Goal: Information Seeking & Learning: Stay updated

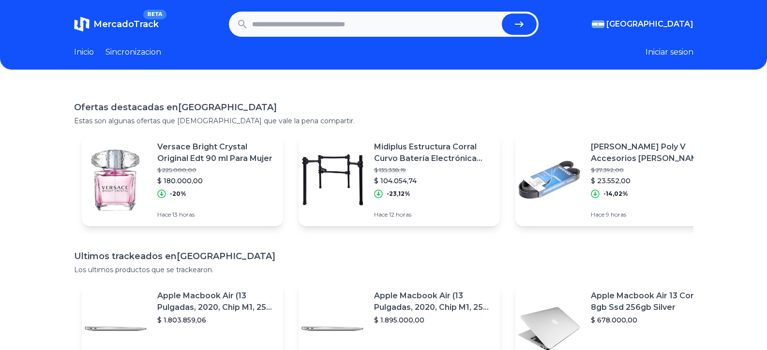
click at [423, 18] on input "text" at bounding box center [375, 24] width 246 height 21
type input "*********"
click at [502, 14] on button "submit" at bounding box center [519, 24] width 35 height 21
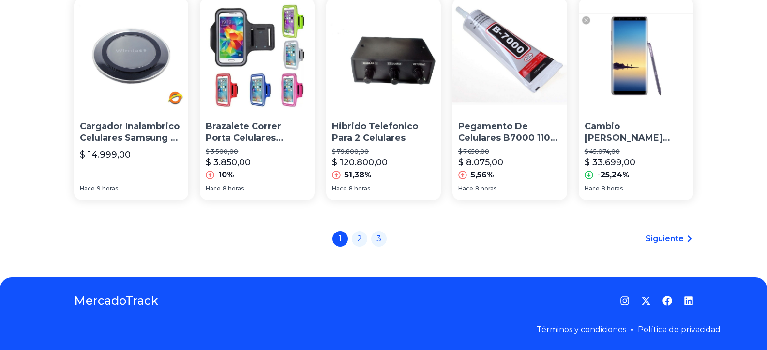
scroll to position [746, 0]
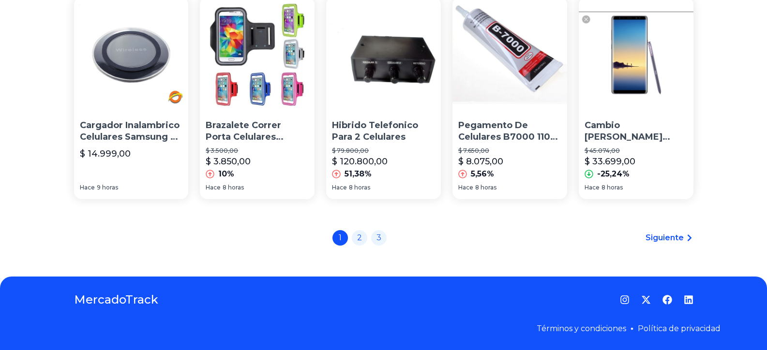
click at [665, 242] on span "Siguiente" at bounding box center [665, 238] width 38 height 12
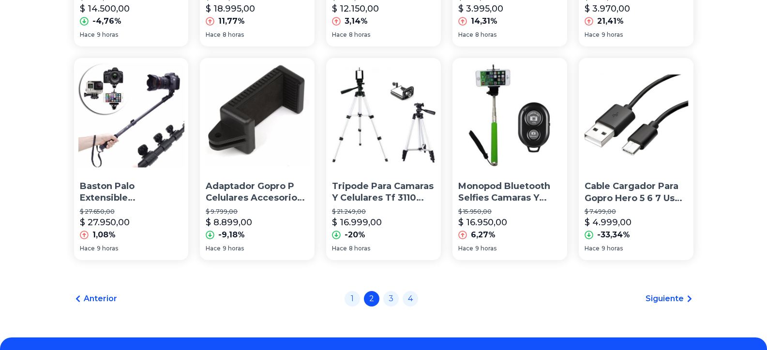
scroll to position [746, 0]
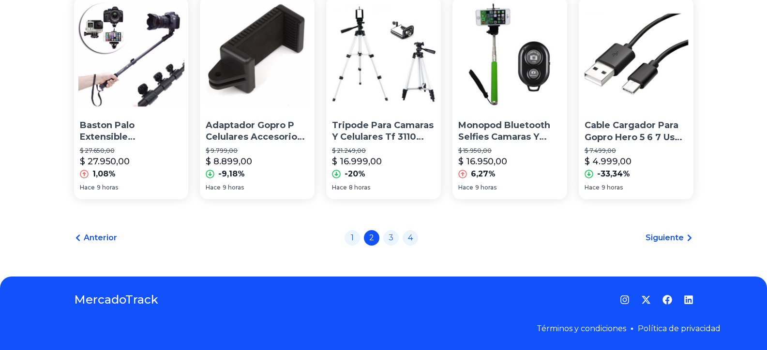
click at [666, 238] on span "Siguiente" at bounding box center [665, 238] width 38 height 12
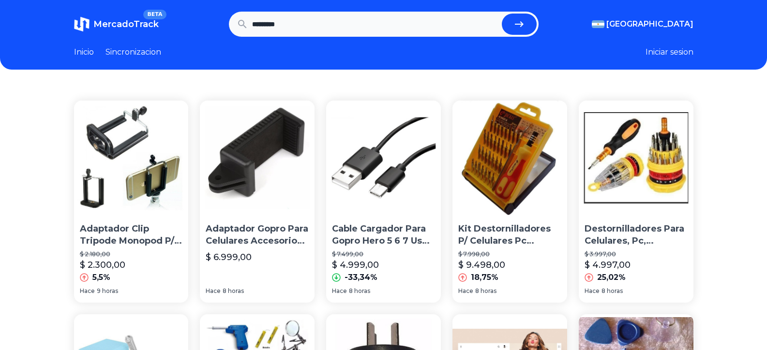
drag, startPoint x: 322, startPoint y: 16, endPoint x: 238, endPoint y: 21, distance: 84.8
click at [238, 21] on form "*********" at bounding box center [384, 24] width 310 height 25
type input "*******"
click at [502, 14] on button "submit" at bounding box center [519, 24] width 35 height 21
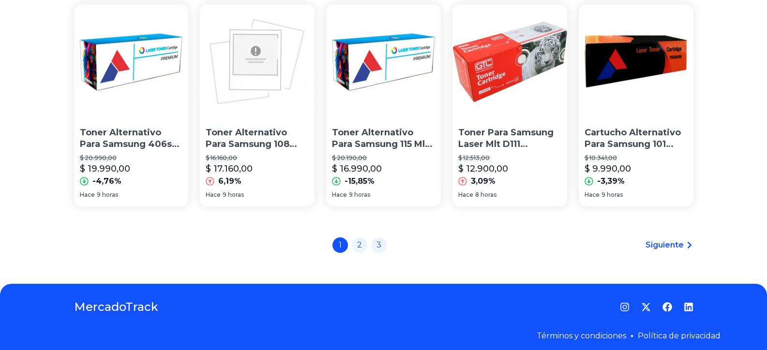
scroll to position [746, 0]
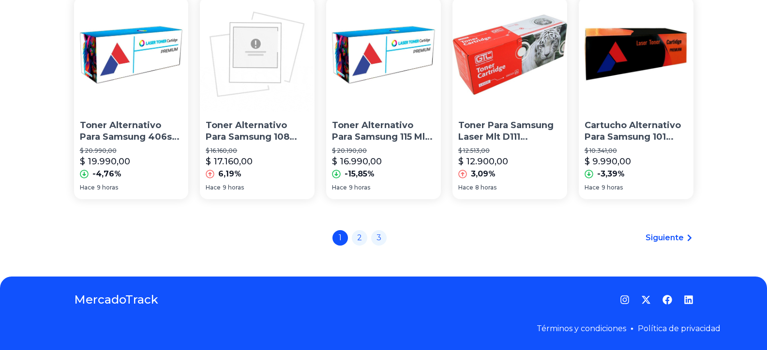
click at [677, 241] on span "Siguiente" at bounding box center [665, 238] width 38 height 12
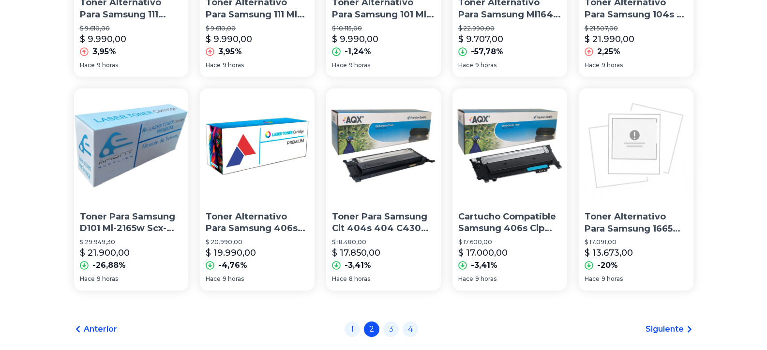
scroll to position [746, 0]
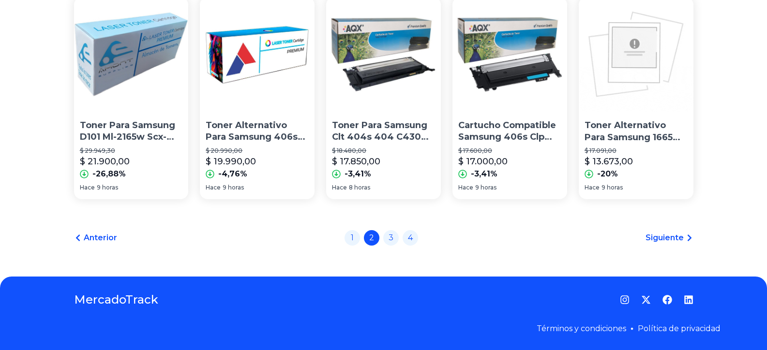
click at [677, 241] on span "Siguiente" at bounding box center [665, 238] width 38 height 12
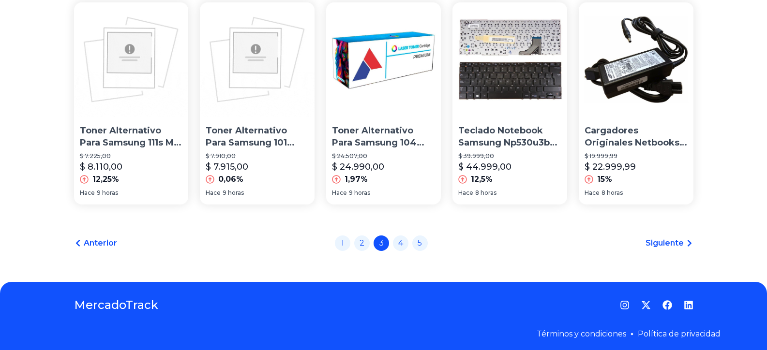
scroll to position [746, 0]
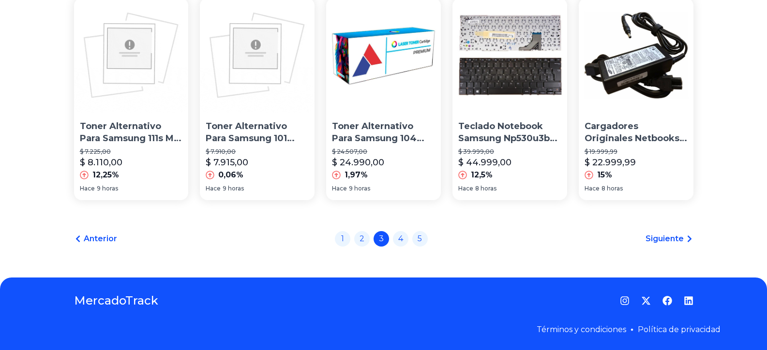
click at [677, 241] on span "Siguiente" at bounding box center [665, 239] width 38 height 12
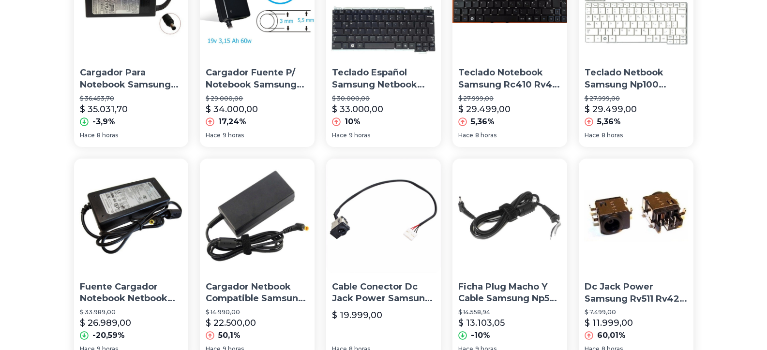
scroll to position [746, 0]
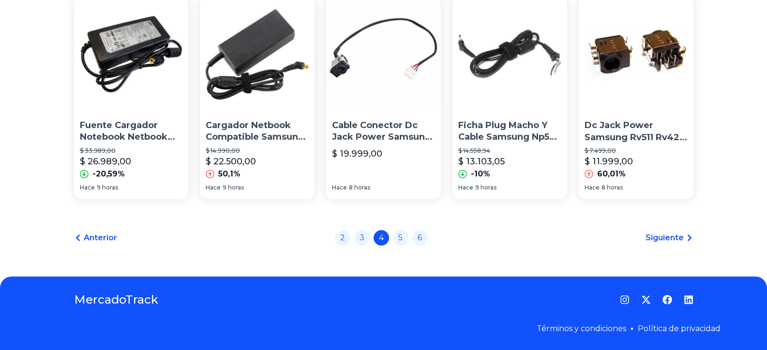
click at [677, 241] on span "Siguiente" at bounding box center [665, 238] width 38 height 12
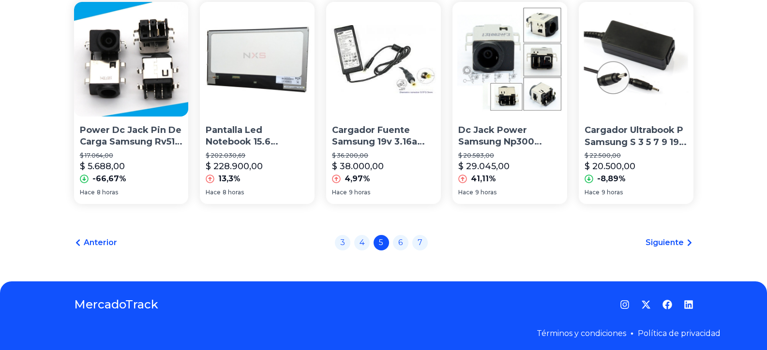
scroll to position [746, 0]
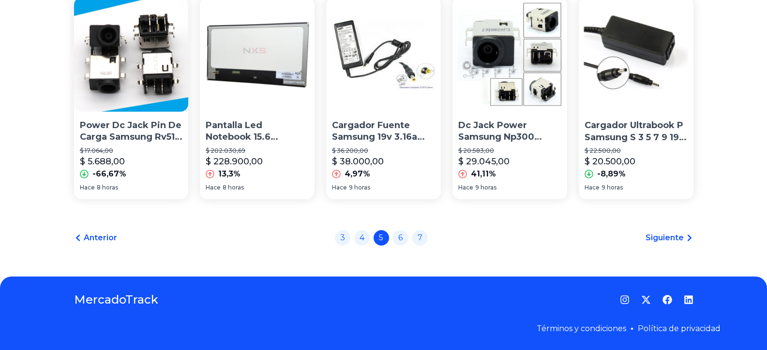
click at [677, 241] on span "Siguiente" at bounding box center [665, 238] width 38 height 12
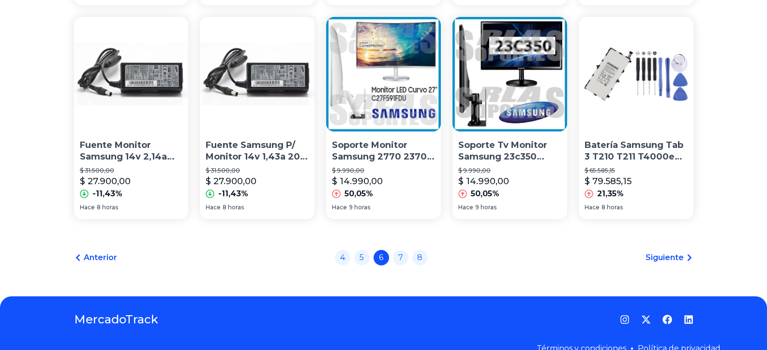
scroll to position [746, 0]
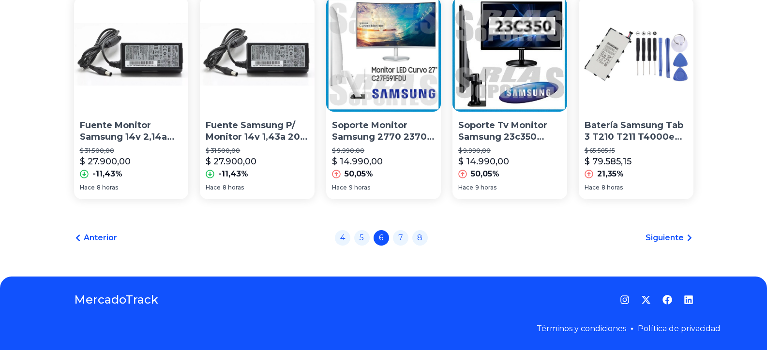
click at [677, 241] on span "Siguiente" at bounding box center [665, 238] width 38 height 12
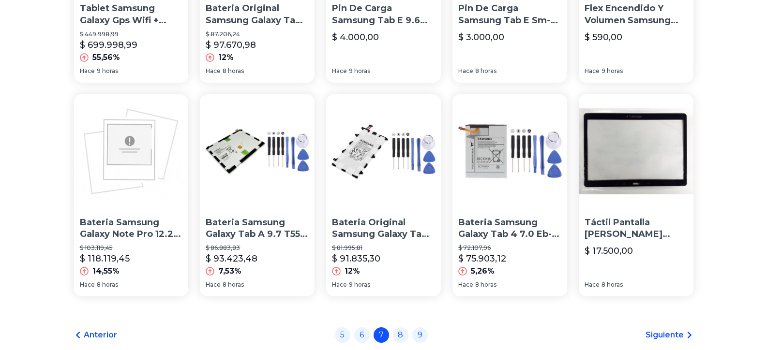
scroll to position [746, 0]
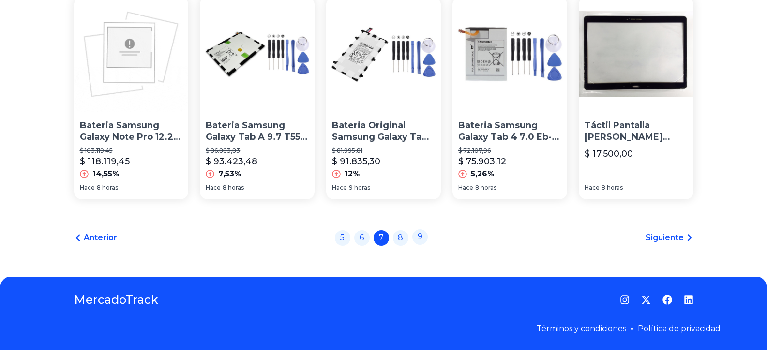
click at [427, 238] on link "9" at bounding box center [419, 236] width 15 height 15
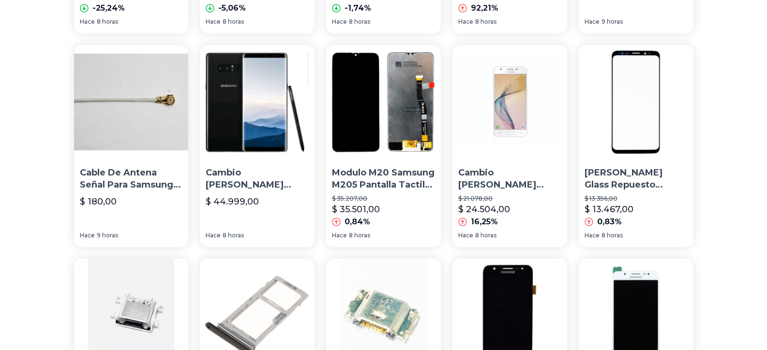
scroll to position [746, 0]
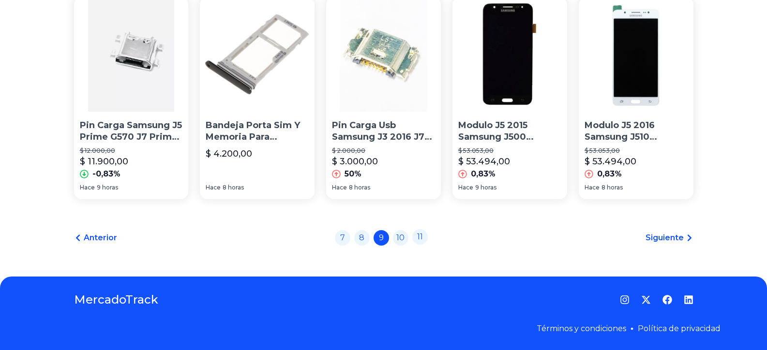
click at [416, 240] on link "11" at bounding box center [419, 236] width 15 height 15
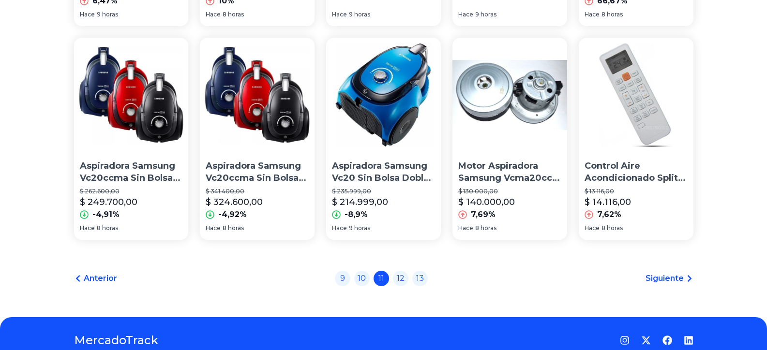
scroll to position [752, 0]
